Goal: Task Accomplishment & Management: Use online tool/utility

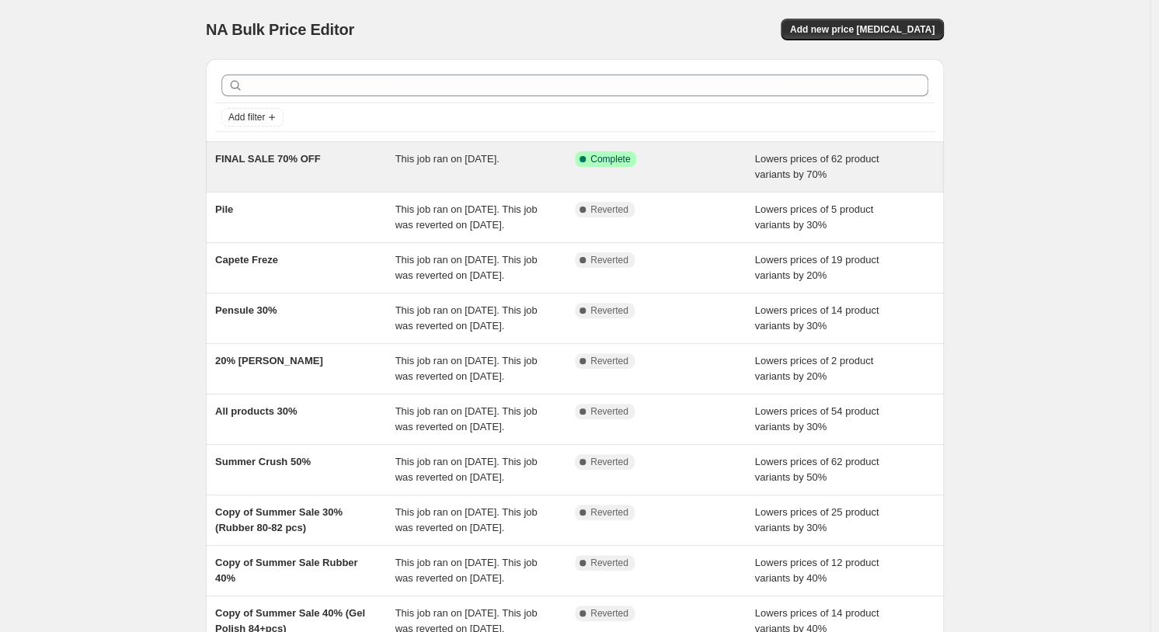
click at [784, 162] on span "Lowers prices of 62 product variants by 70%" at bounding box center [817, 166] width 124 height 27
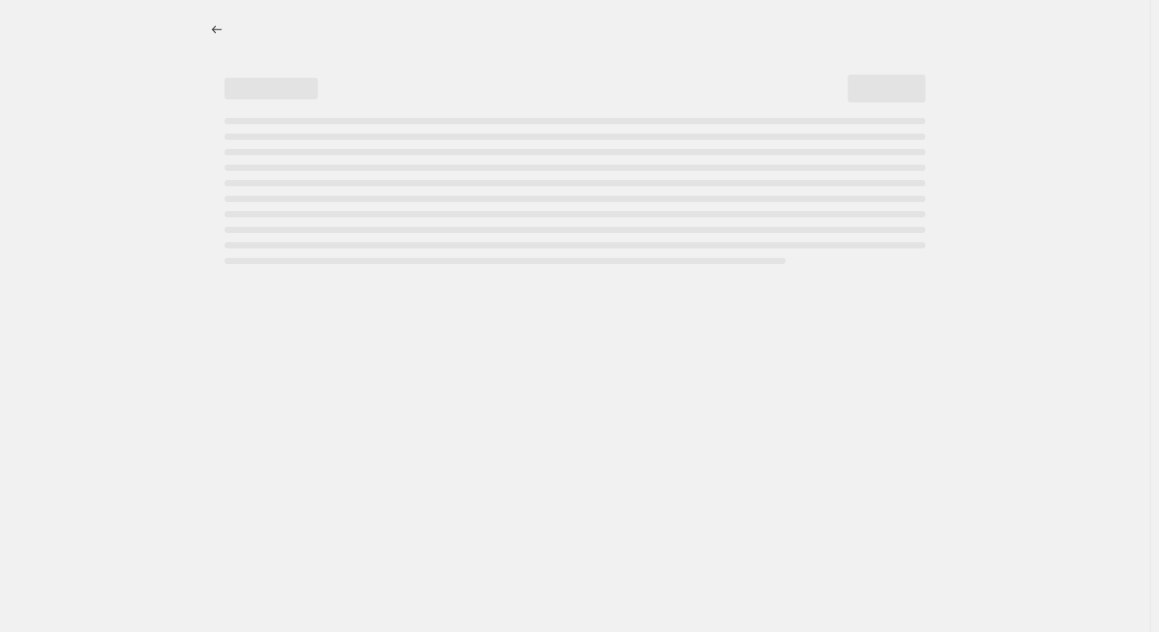
select select "percentage"
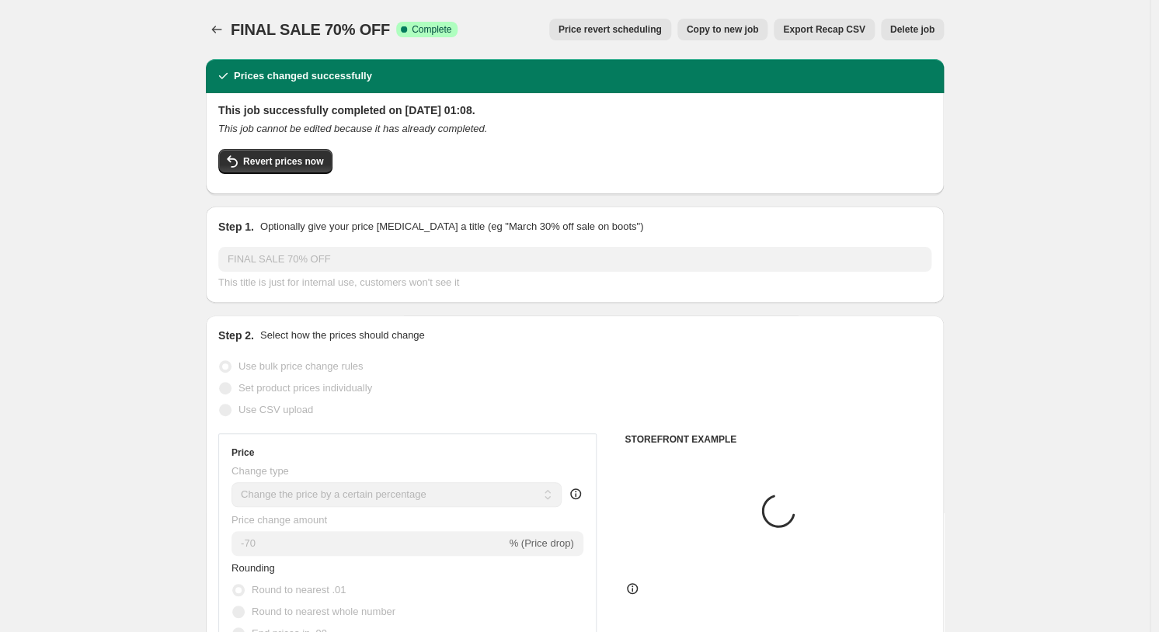
select select "collection"
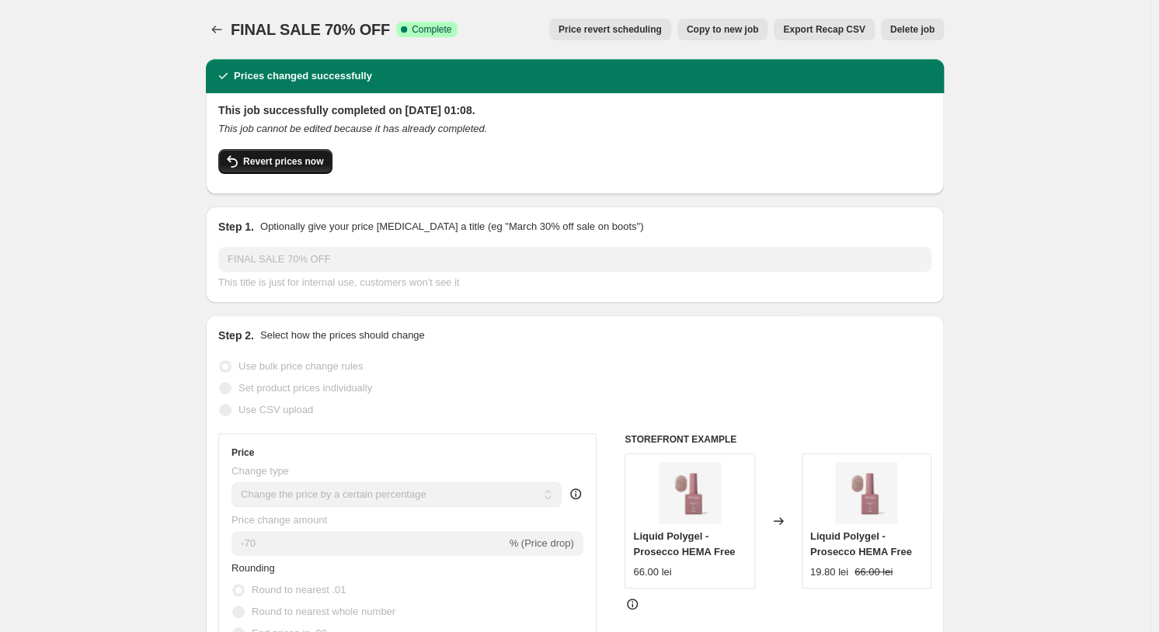
click at [298, 162] on span "Revert prices now" at bounding box center [283, 161] width 80 height 12
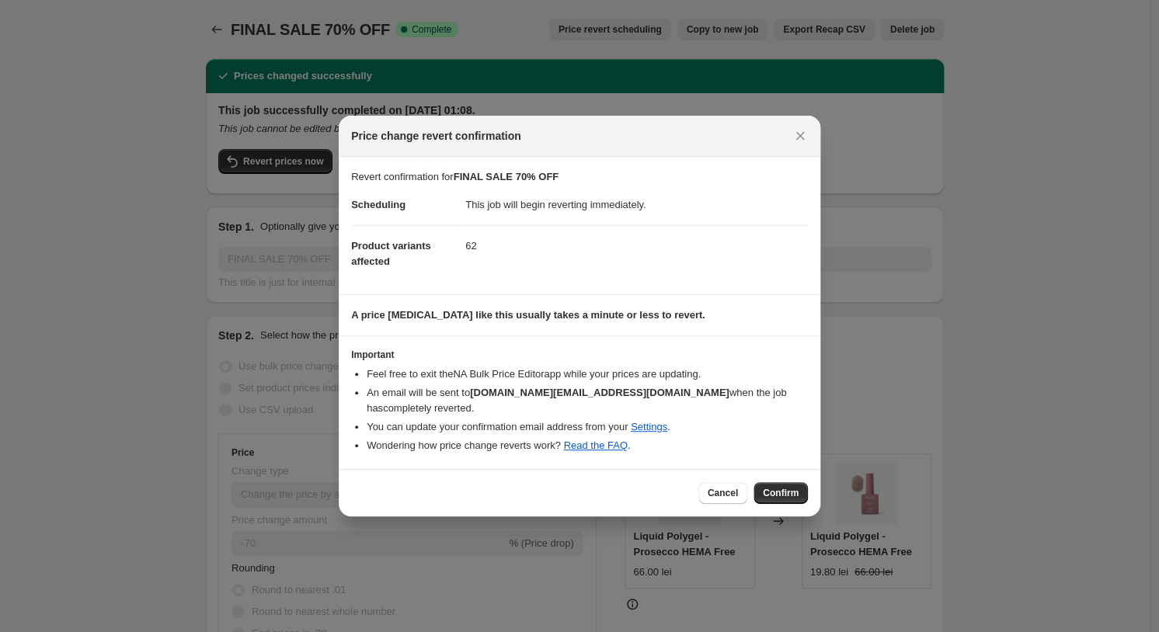
click at [792, 483] on button "Confirm" at bounding box center [781, 494] width 54 height 22
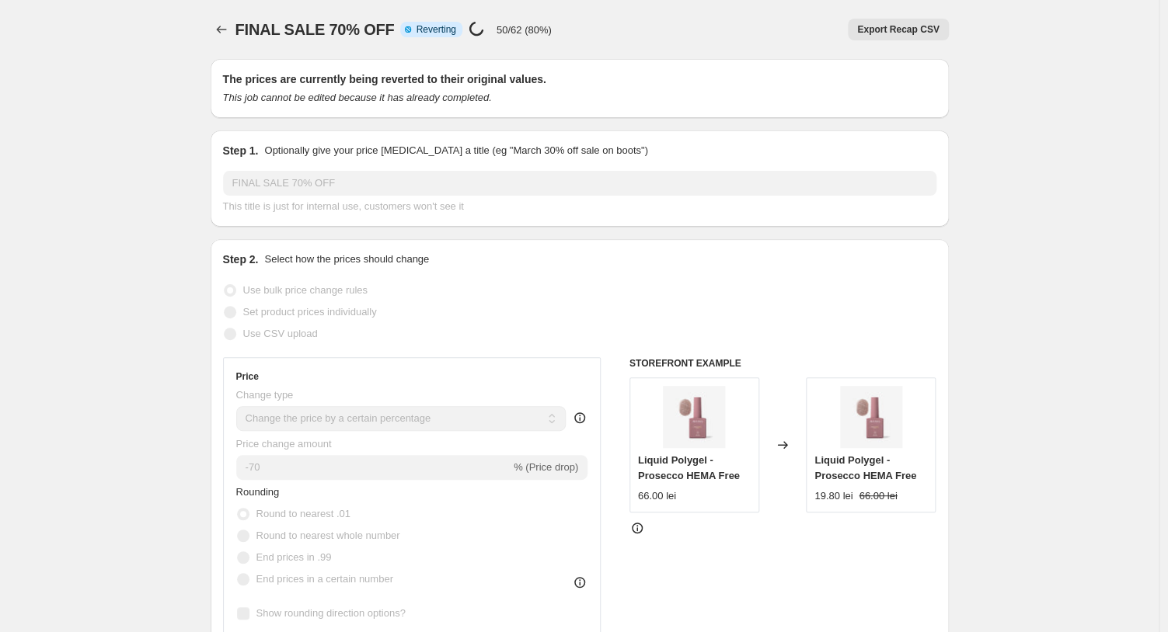
select select "percentage"
select select "collection"
